Goal: Task Accomplishment & Management: Use online tool/utility

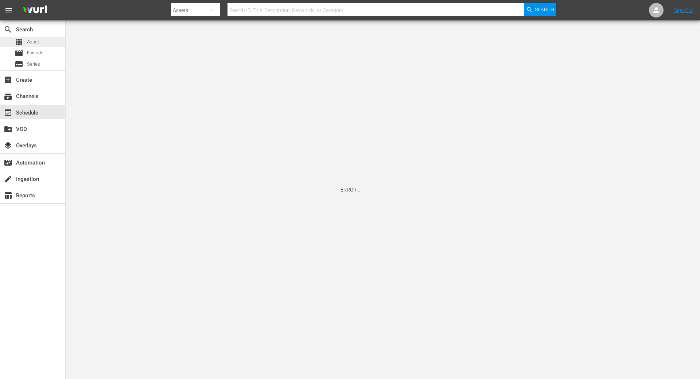
click at [27, 41] on div "apps Asset" at bounding box center [27, 42] width 24 height 10
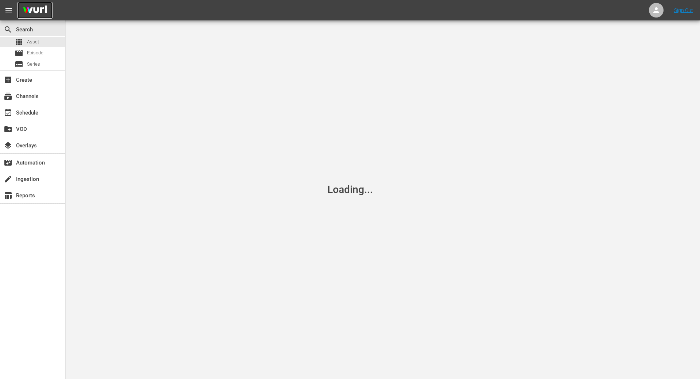
click at [46, 8] on img at bounding box center [35, 10] width 35 height 17
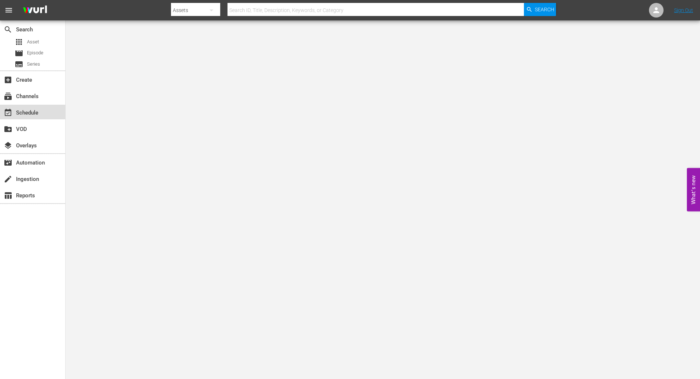
click at [9, 118] on div "event_available Schedule" at bounding box center [32, 112] width 65 height 15
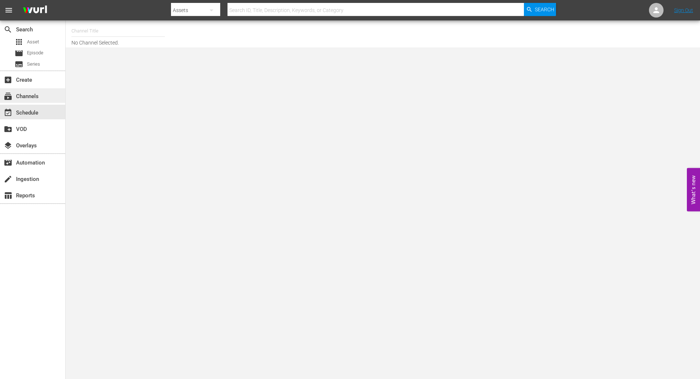
click at [45, 96] on div "subscriptions Channels" at bounding box center [32, 95] width 65 height 15
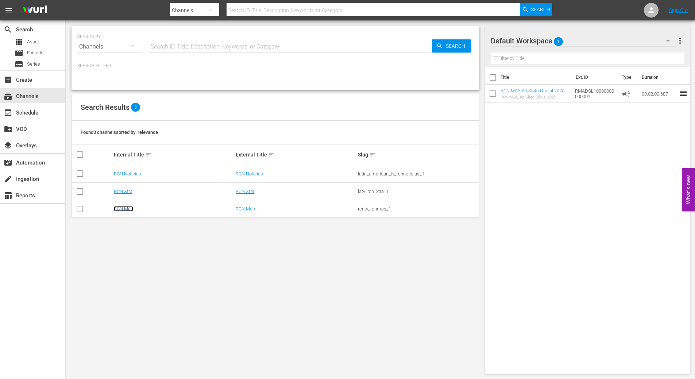
click at [121, 209] on link "RCN Más" at bounding box center [123, 208] width 19 height 5
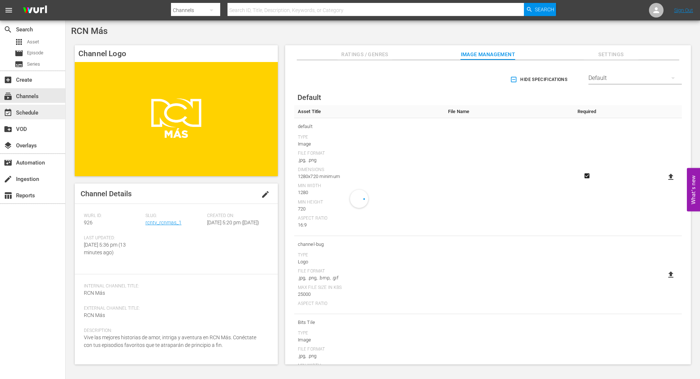
click at [42, 115] on div "event_available Schedule" at bounding box center [32, 112] width 65 height 15
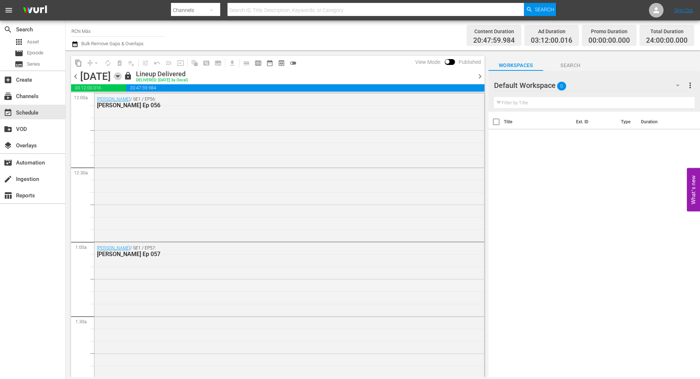
click at [122, 78] on icon "button" at bounding box center [118, 76] width 8 height 8
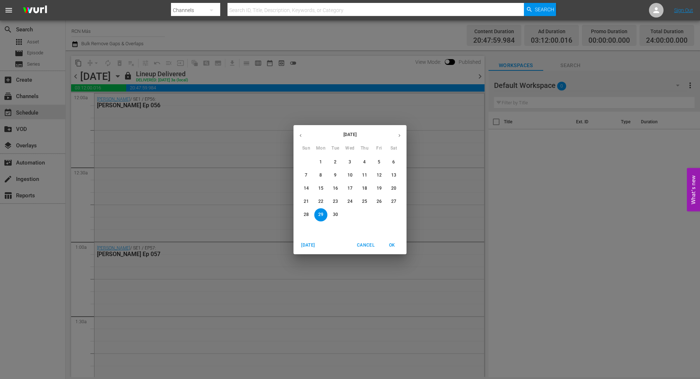
click at [399, 136] on icon "button" at bounding box center [400, 135] width 2 height 3
click at [350, 161] on p "1" at bounding box center [350, 162] width 3 height 6
